Goal: Download file/media

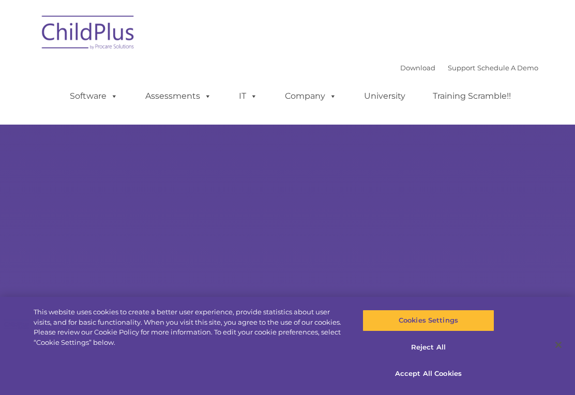
select select "MEDIUM"
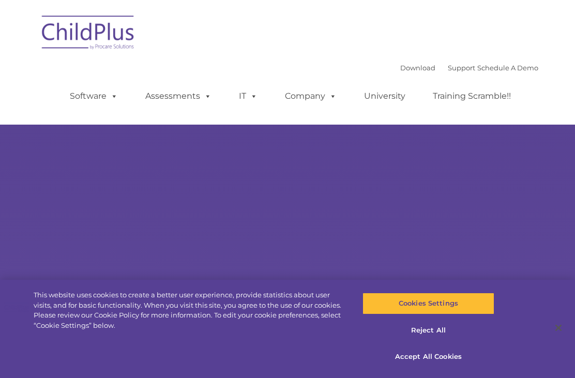
select select "MEDIUM"
click at [475, 215] on div "Learn More Request a Demo The Future of ChildPlus is Here! Boost your productiv…" at bounding box center [287, 181] width 575 height 362
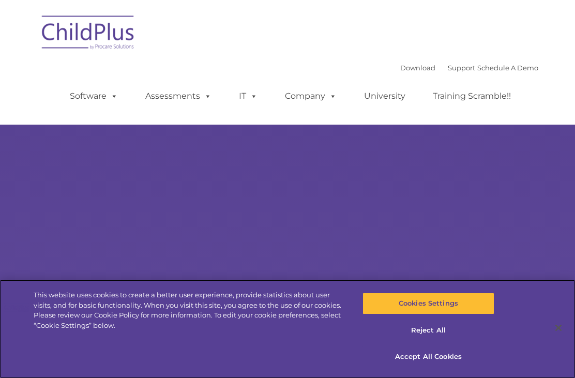
click at [428, 330] on button "Reject All" at bounding box center [429, 331] width 132 height 22
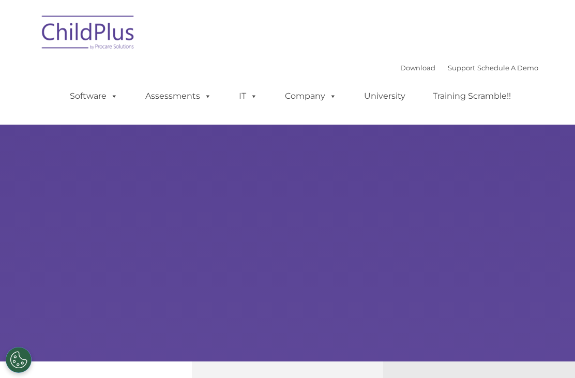
click at [524, 195] on div "Learn More Request a Demo The Future of ChildPlus is Here! Boost your productiv…" at bounding box center [287, 181] width 575 height 362
click at [402, 65] on link "Download" at bounding box center [417, 68] width 35 height 8
